Goal: Find contact information: Find contact information

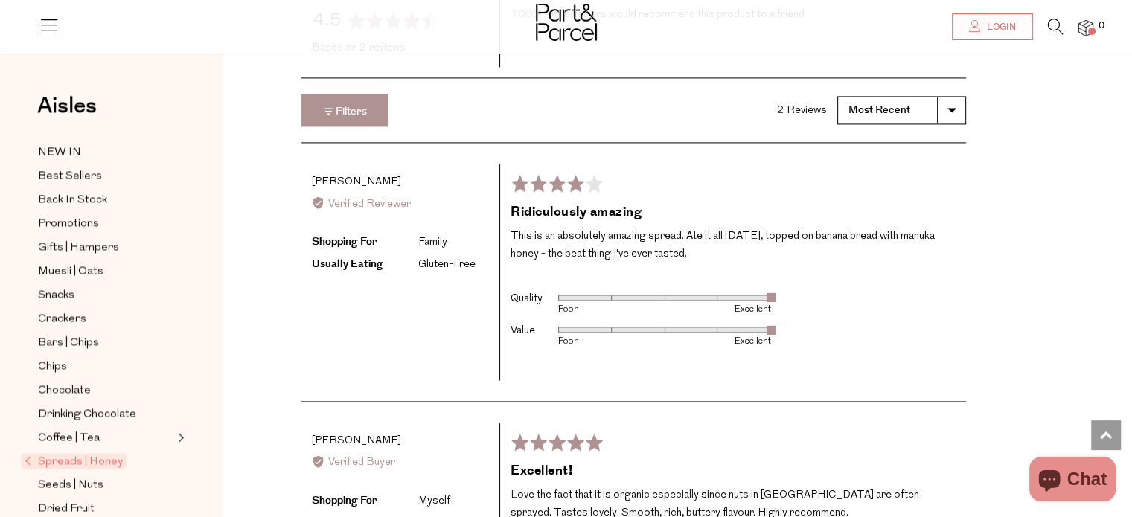
scroll to position [2723, 0]
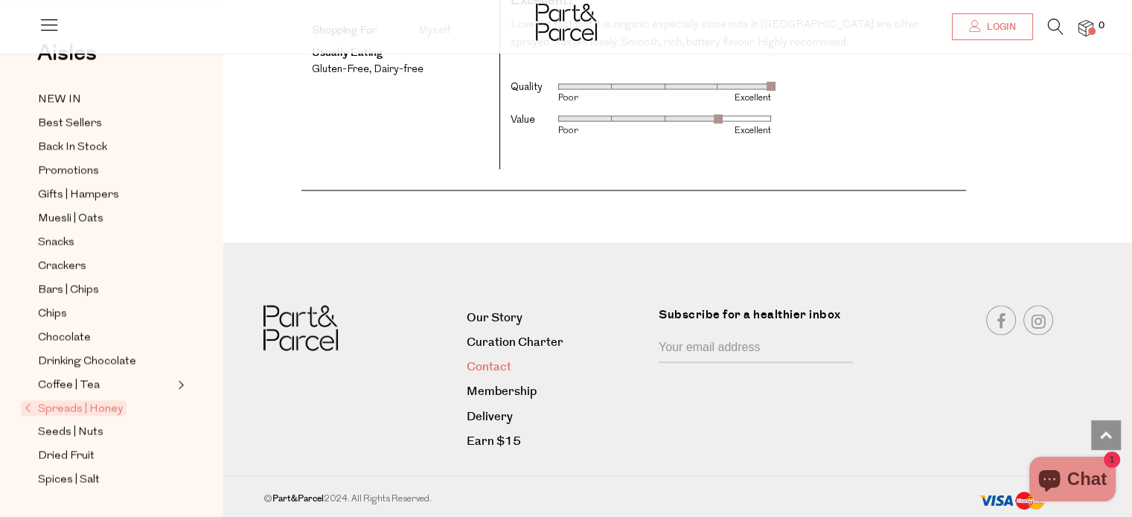
click at [490, 358] on link "Contact" at bounding box center [557, 367] width 181 height 20
